Goal: Information Seeking & Learning: Learn about a topic

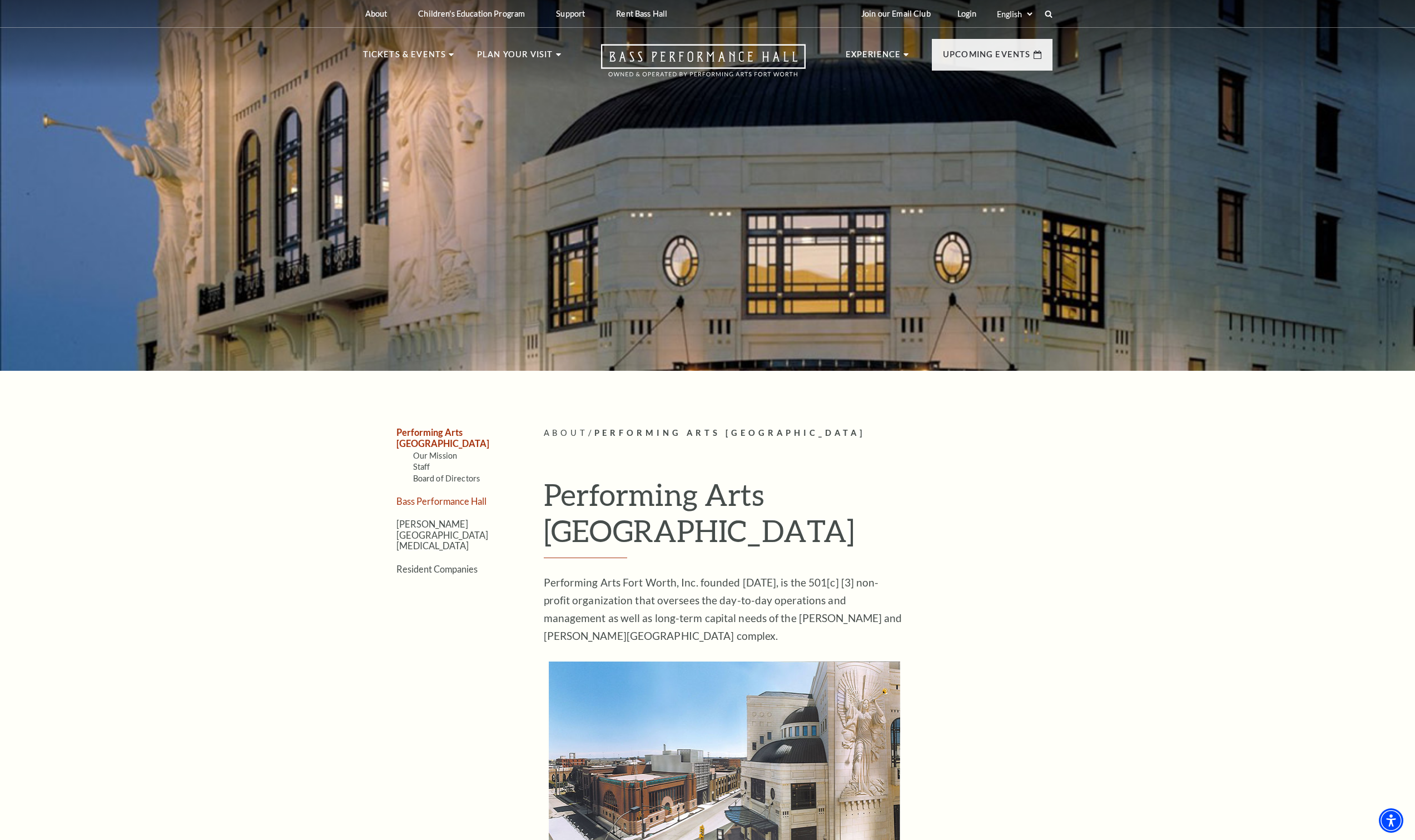
click at [454, 496] on link "Bass Performance Hall" at bounding box center [442, 501] width 90 height 11
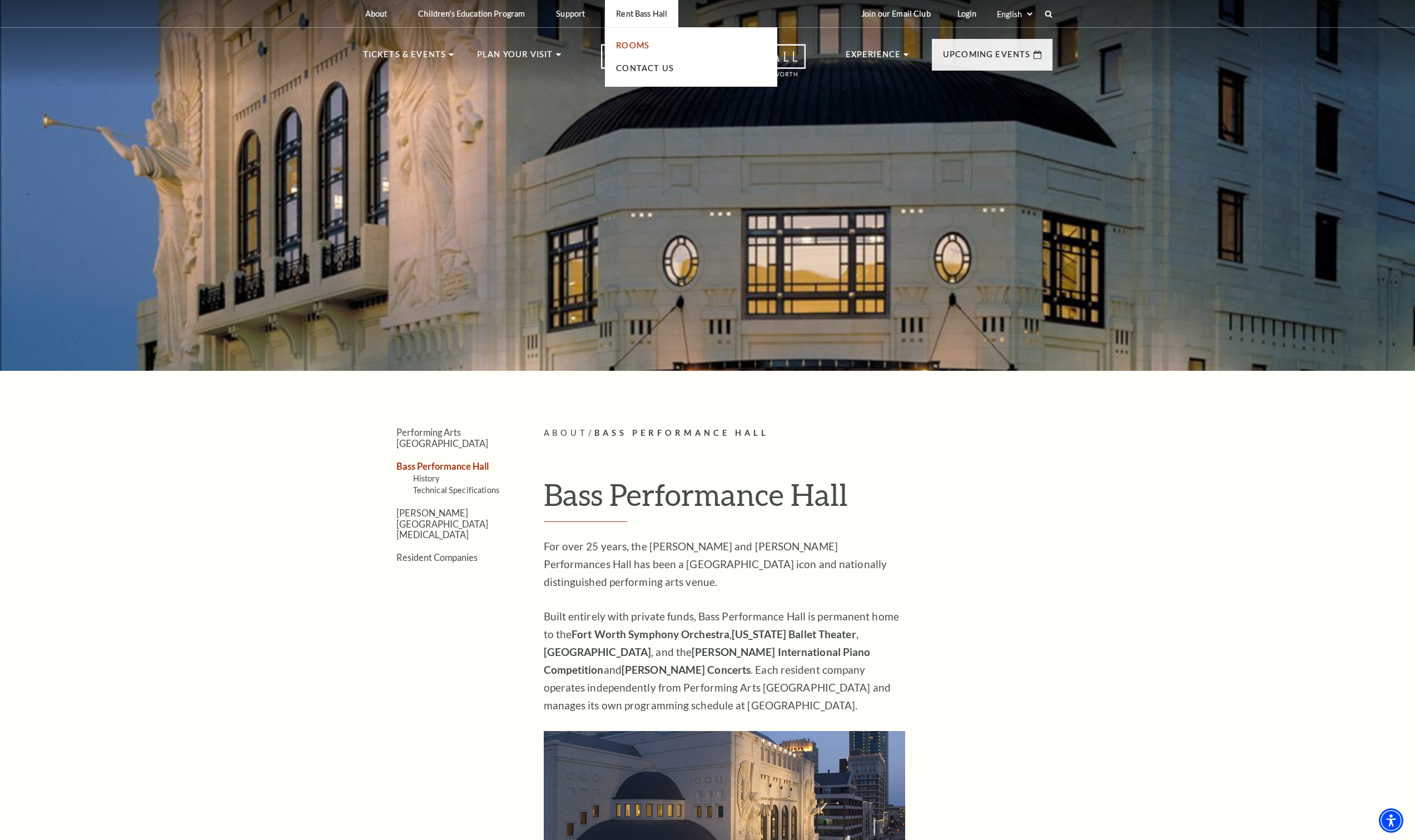
click at [632, 46] on link "Rooms" at bounding box center [633, 45] width 33 height 9
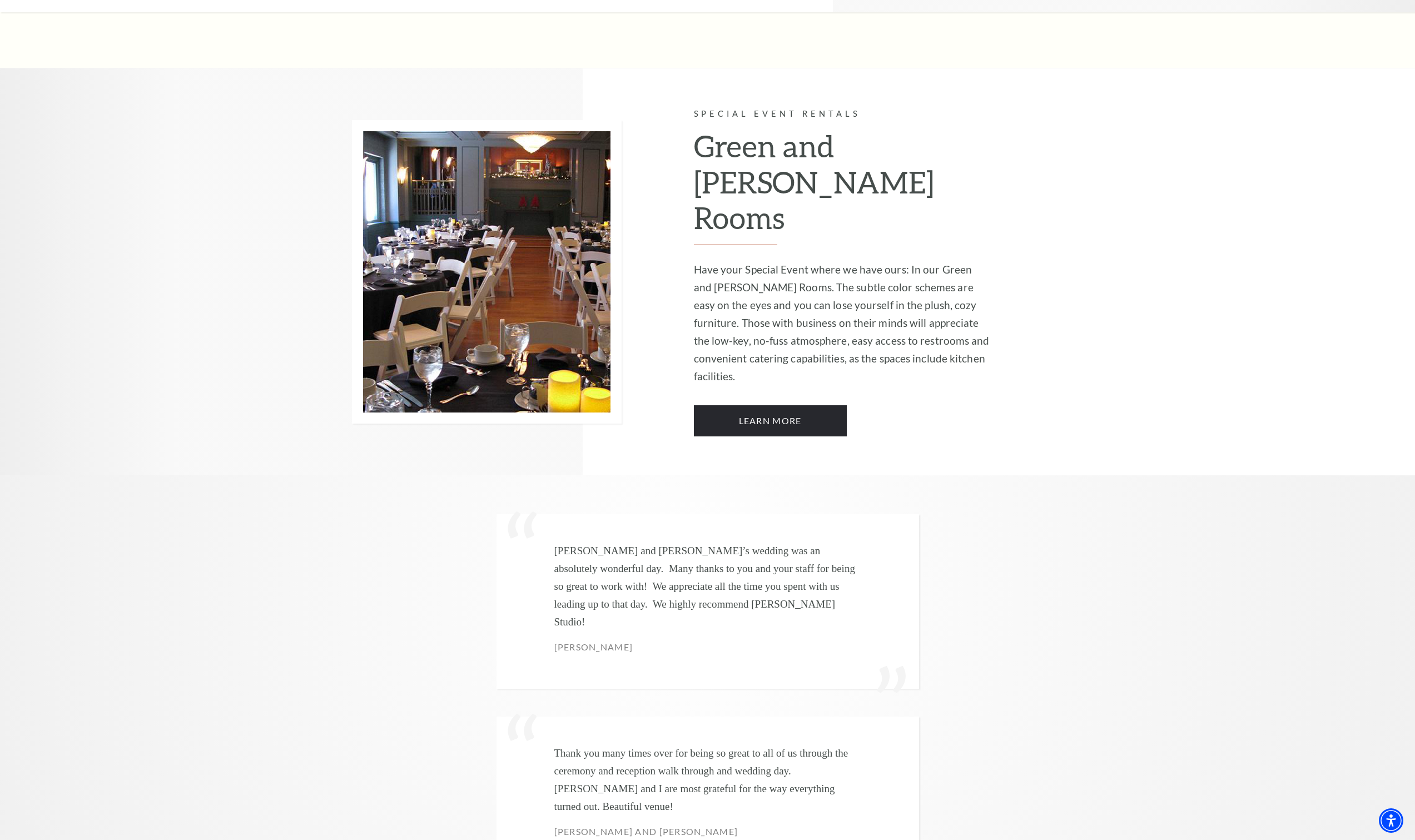
scroll to position [2779, 0]
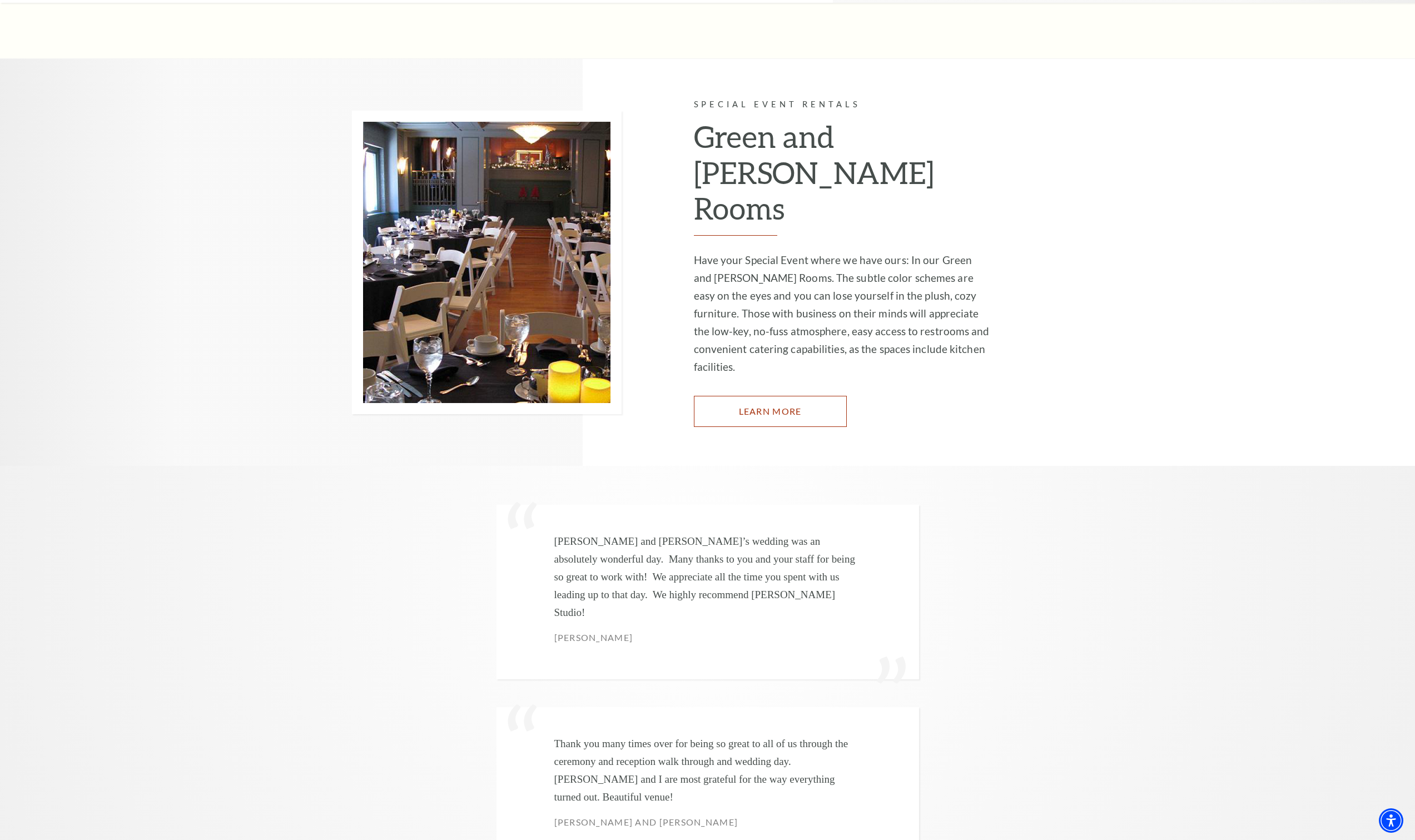
click at [793, 396] on link "Learn More" at bounding box center [770, 411] width 153 height 31
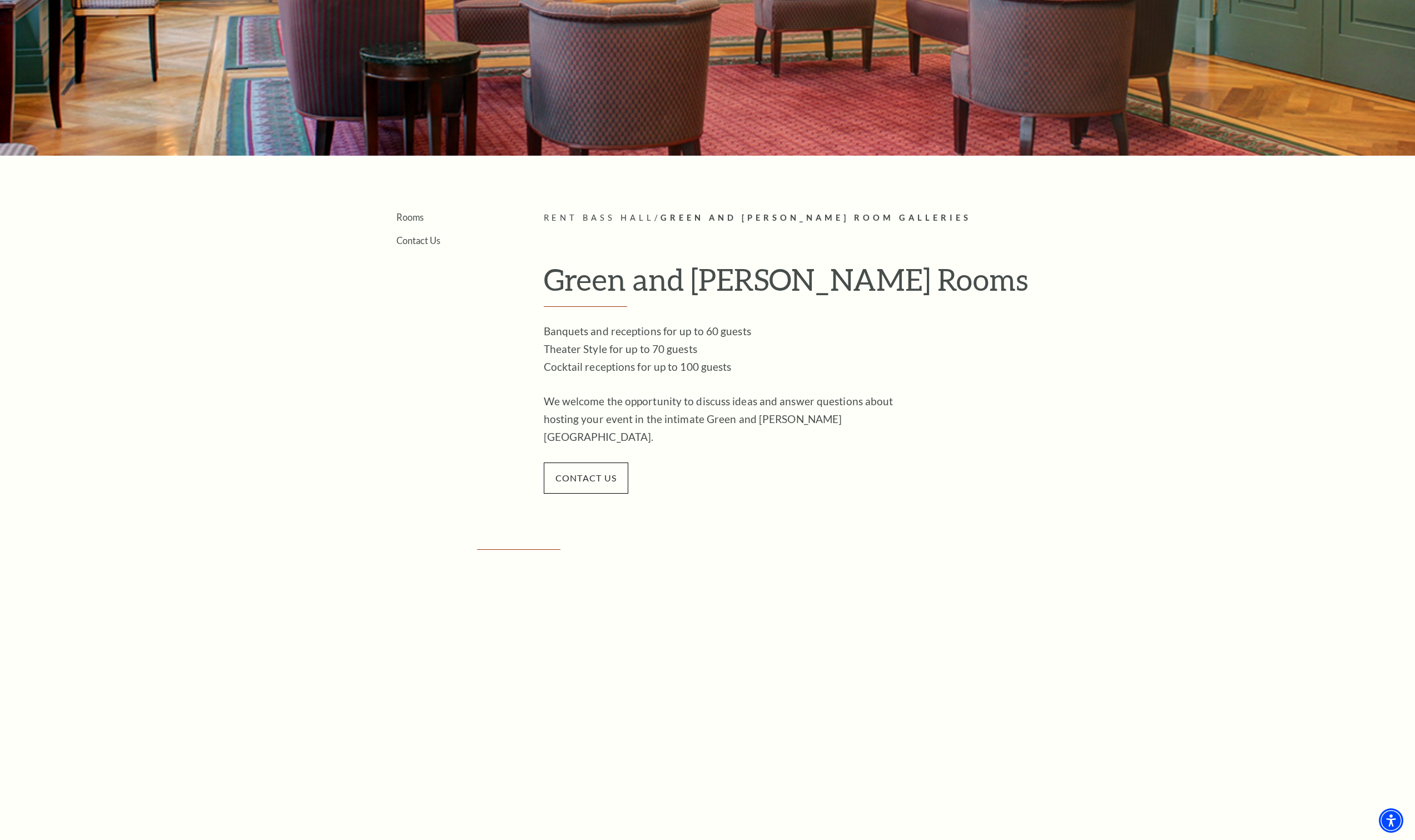
scroll to position [167, 0]
